Goal: Task Accomplishment & Management: Use online tool/utility

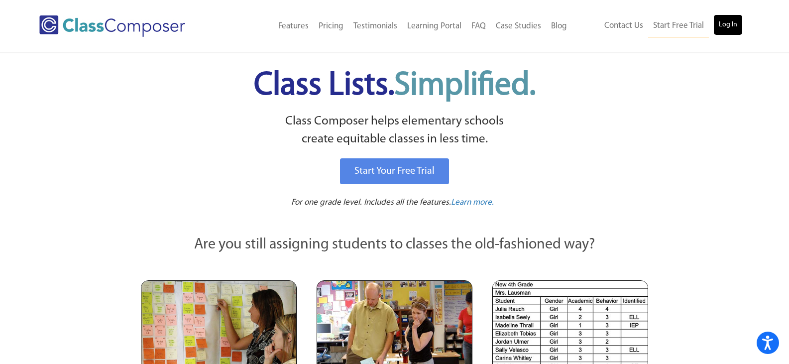
click at [728, 19] on link "Log In" at bounding box center [728, 25] width 28 height 20
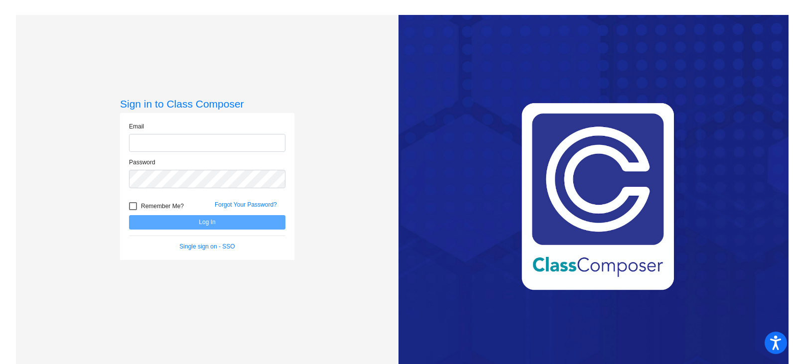
click at [279, 140] on input "email" at bounding box center [207, 143] width 156 height 18
type input "[EMAIL_ADDRESS][DOMAIN_NAME]"
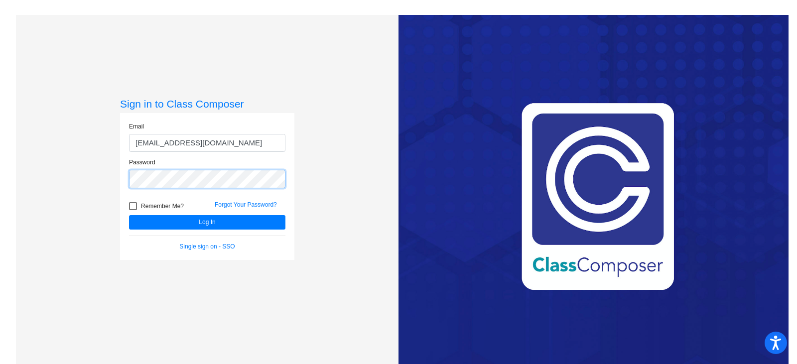
click at [129, 215] on button "Log In" at bounding box center [207, 222] width 156 height 14
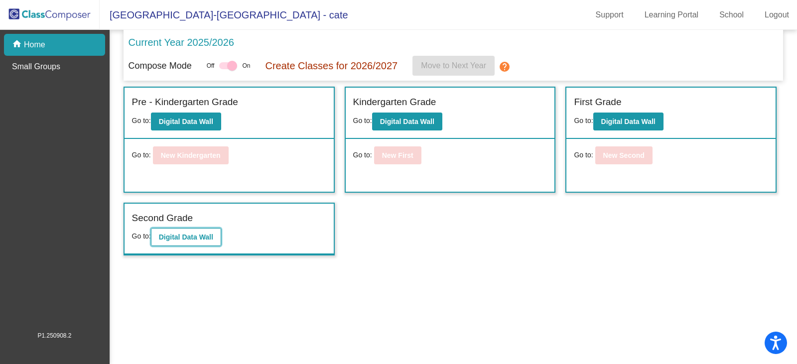
click at [190, 241] on button "Digital Data Wall" at bounding box center [186, 237] width 70 height 18
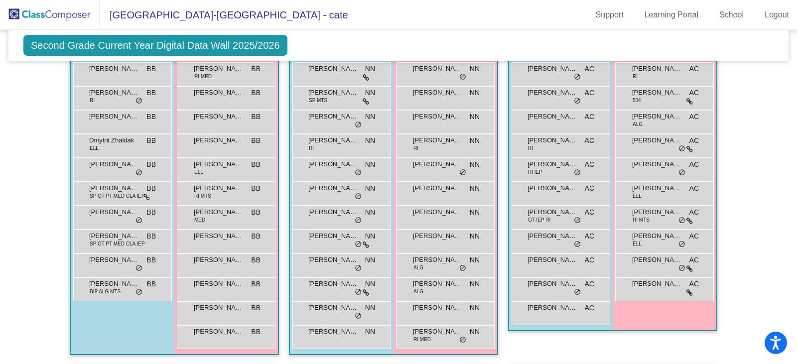
scroll to position [763, 0]
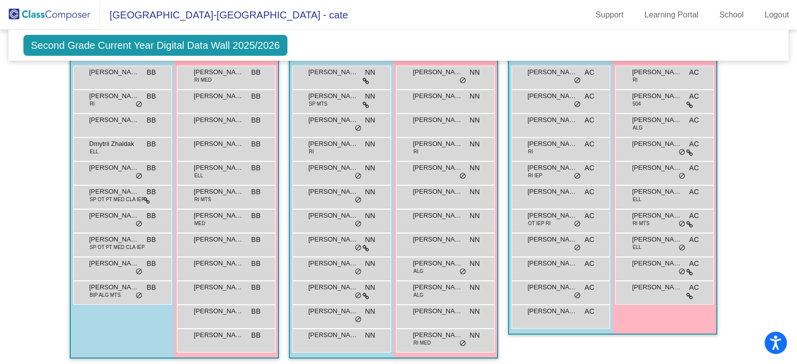
click at [289, 266] on div "Class 5 - [PERSON_NAME] picture_as_pdf [PERSON_NAME] Add Student First Name Las…" at bounding box center [393, 190] width 209 height 338
